Goal: Check status: Check status

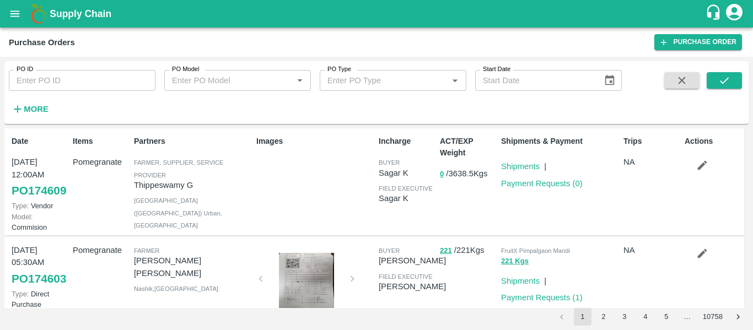
click at [23, 101] on button "More" at bounding box center [30, 109] width 42 height 19
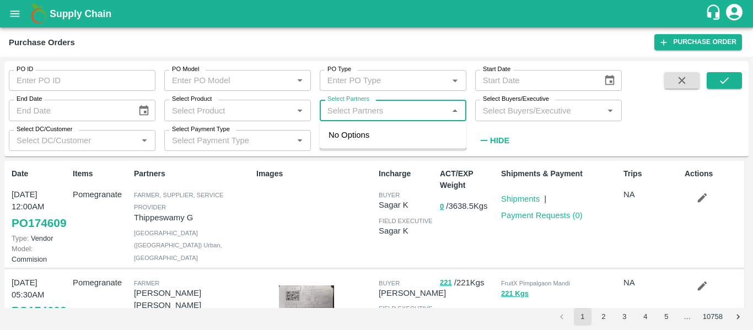
click at [375, 114] on input "Select Partners" at bounding box center [384, 110] width 122 height 14
paste input "7219790343"
type input "7219790343"
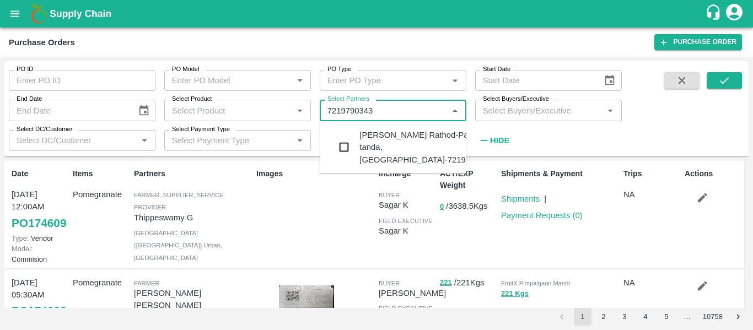
click at [382, 140] on div "[PERSON_NAME] Rathod-Parundi tanda, [GEOGRAPHIC_DATA]-7219790343" at bounding box center [425, 147] width 133 height 37
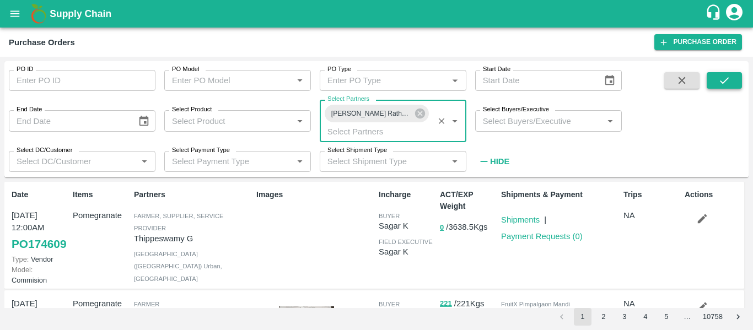
click at [727, 78] on icon "submit" at bounding box center [724, 80] width 12 height 12
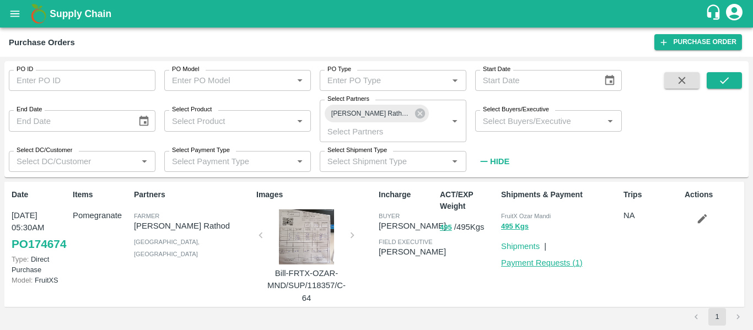
click at [538, 263] on link "Payment Requests ( 1 )" at bounding box center [542, 262] width 82 height 9
